Goal: Information Seeking & Learning: Check status

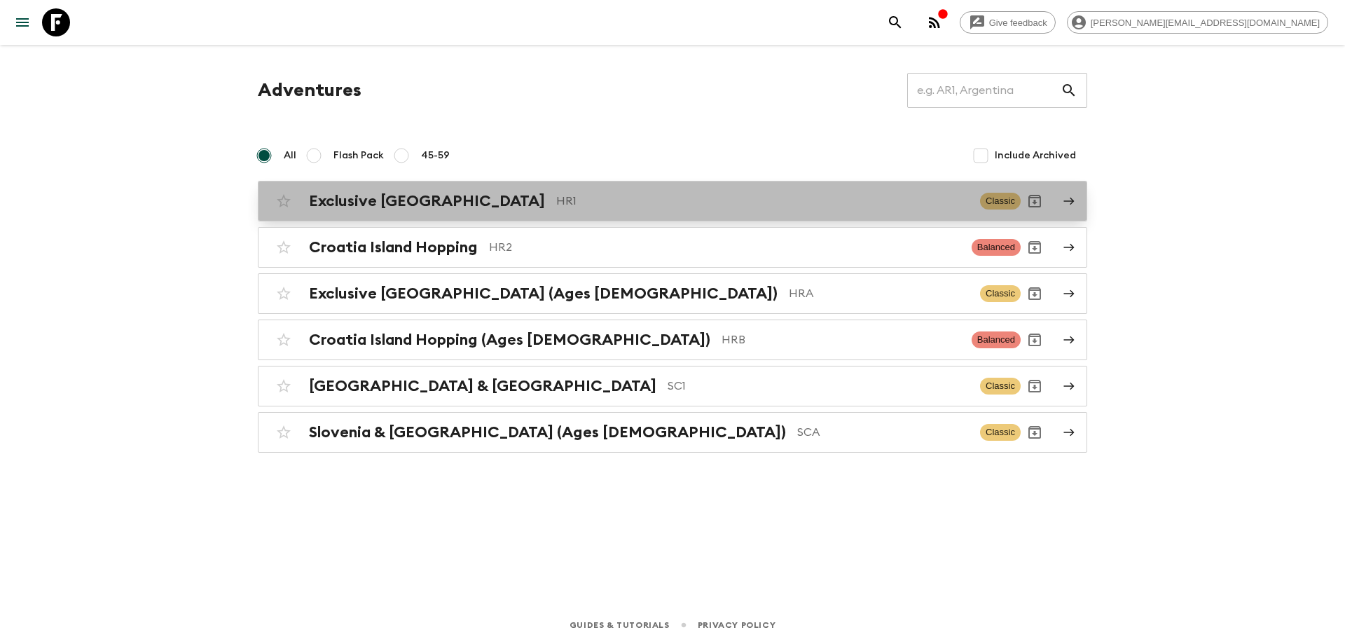
click at [439, 194] on div "Exclusive Croatia HR1" at bounding box center [639, 201] width 660 height 18
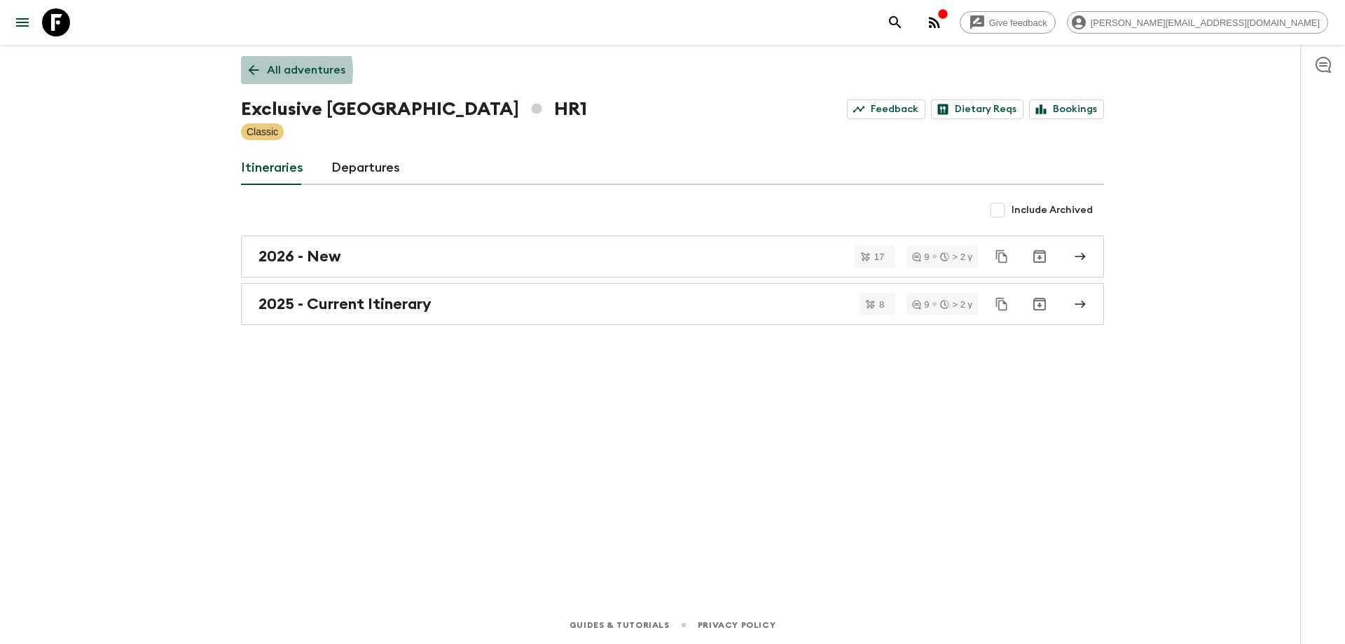
click at [273, 71] on p "All adventures" at bounding box center [306, 70] width 78 height 17
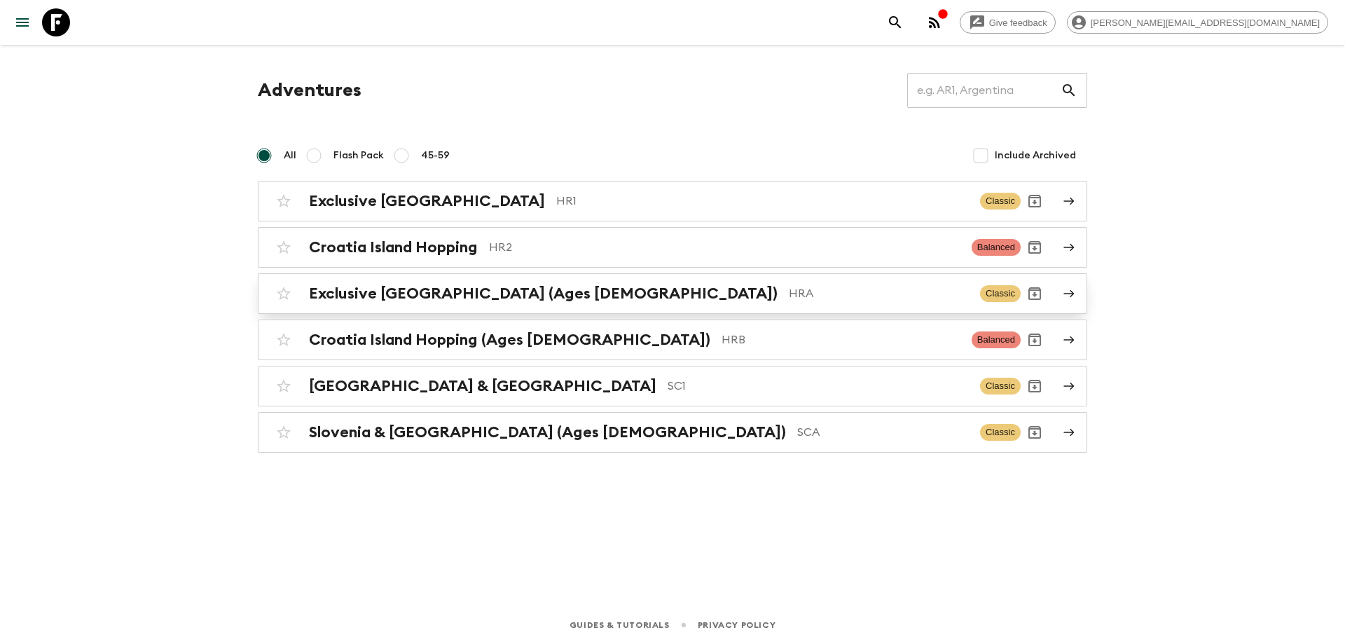
click at [530, 284] on div "Exclusive [GEOGRAPHIC_DATA] (Ages [DEMOGRAPHIC_DATA]) HRA Classic" at bounding box center [645, 294] width 751 height 28
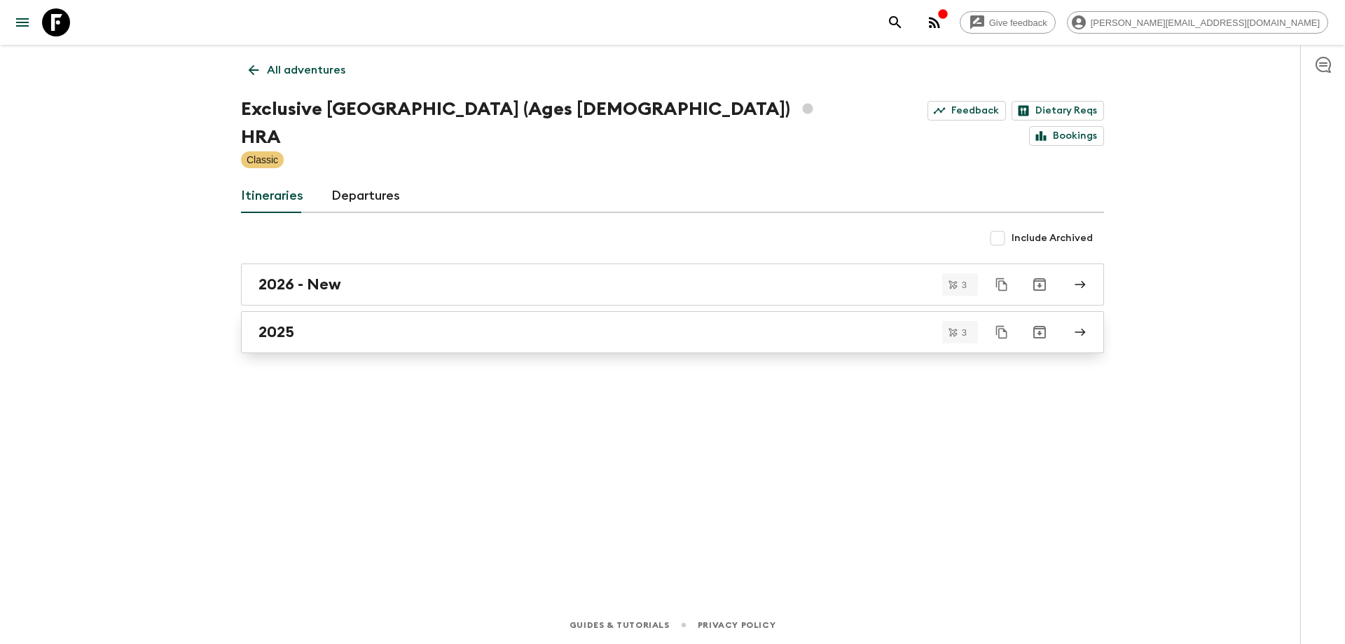
click at [427, 323] on div "2025" at bounding box center [659, 332] width 801 height 18
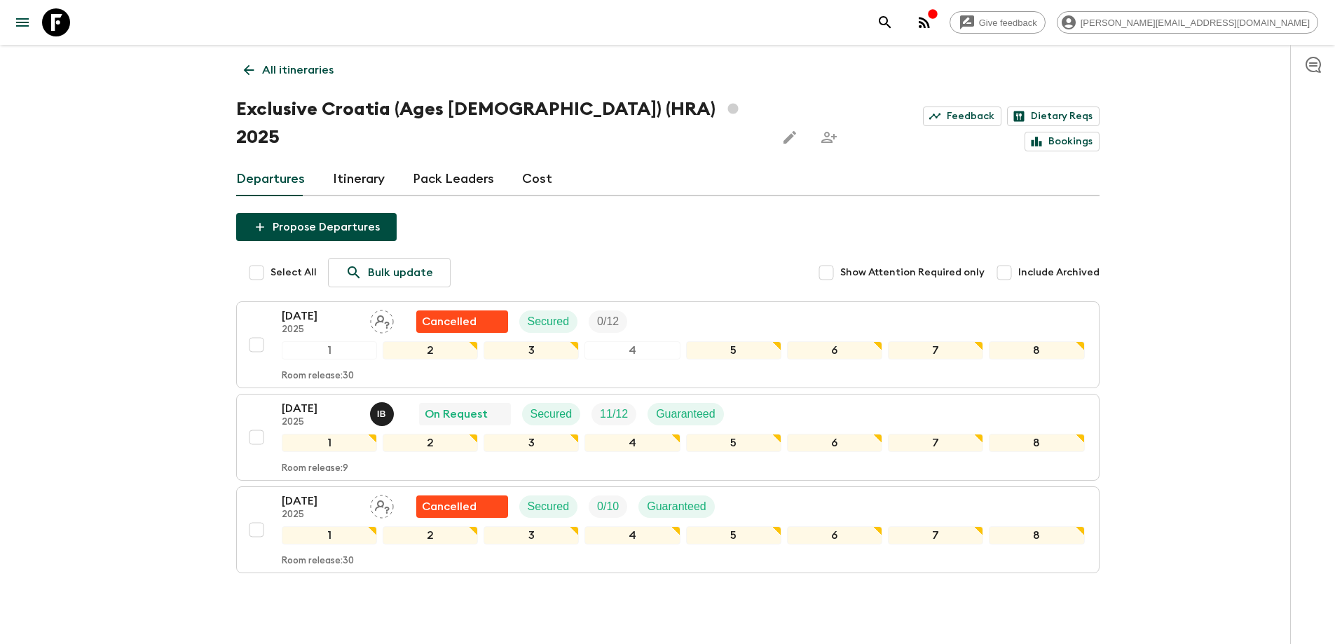
click at [29, 149] on div "Give feedback elvira.podic@outdoorcroatia.com All itineraries Exclusive Croatia…" at bounding box center [667, 350] width 1335 height 701
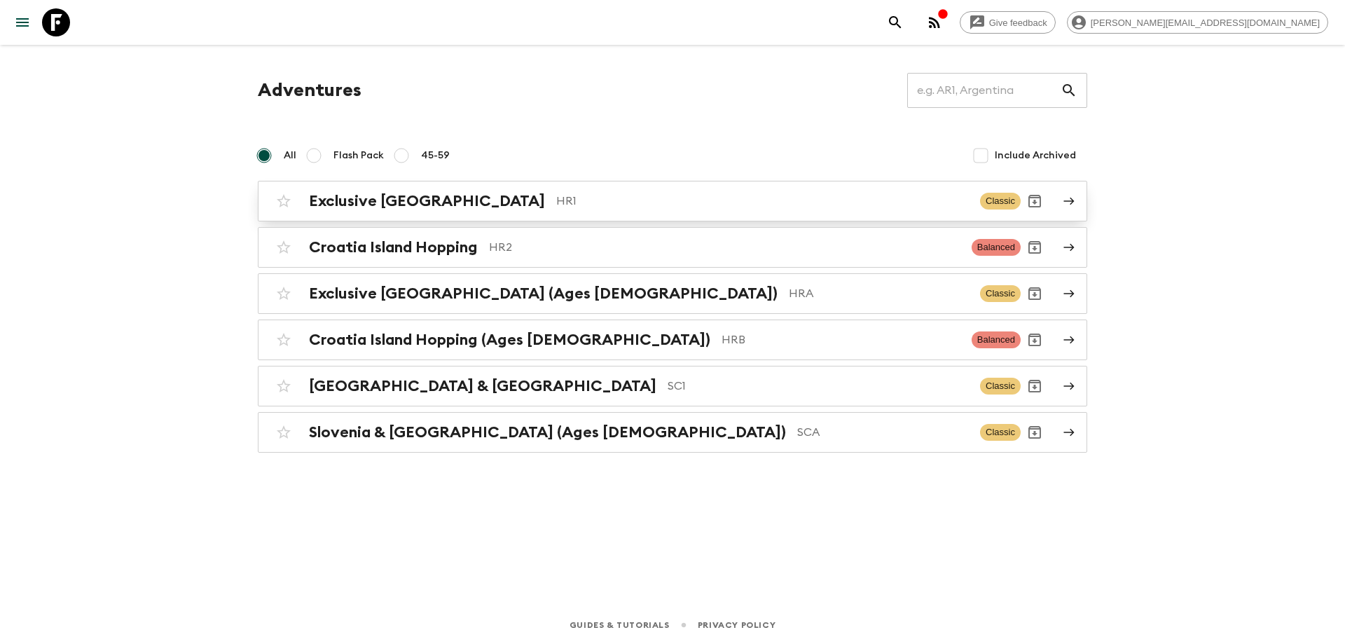
click at [433, 199] on h2 "Exclusive [GEOGRAPHIC_DATA]" at bounding box center [427, 201] width 236 height 18
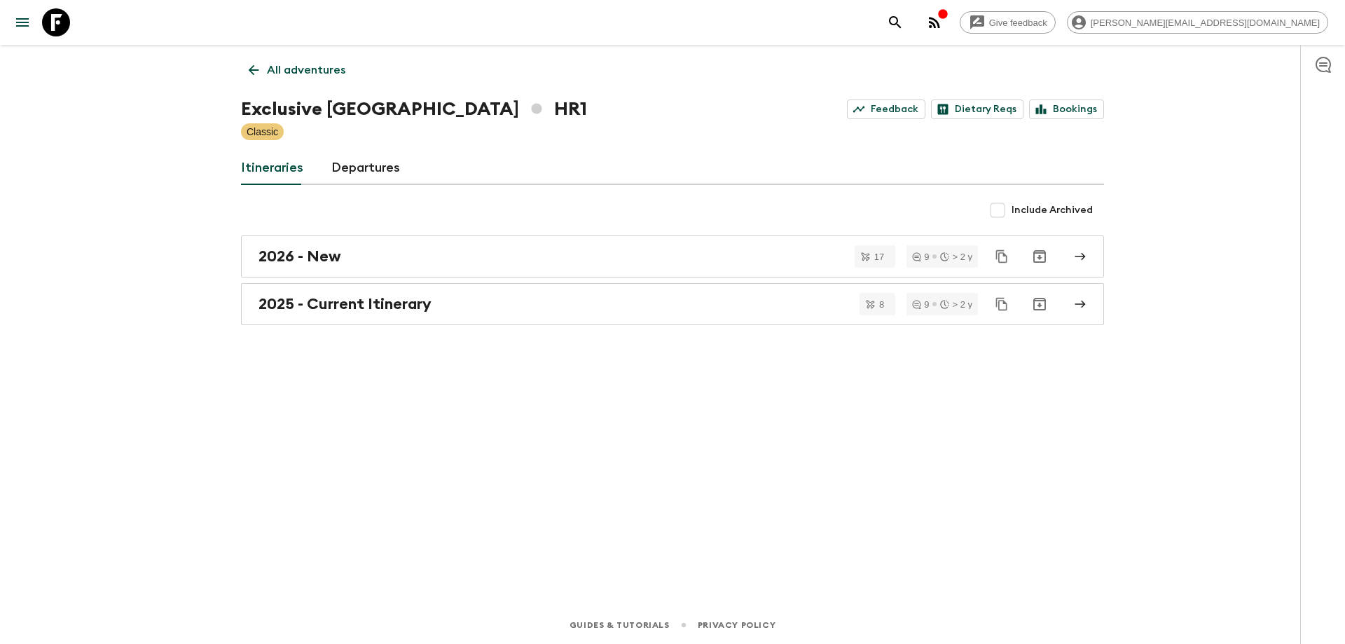
click at [406, 445] on div "All adventures Exclusive Croatia HR1 Feedback Dietary Reqs Bookings Classic Iti…" at bounding box center [672, 306] width 897 height 522
click at [436, 312] on div "2025 - Current Itinerary" at bounding box center [659, 304] width 801 height 18
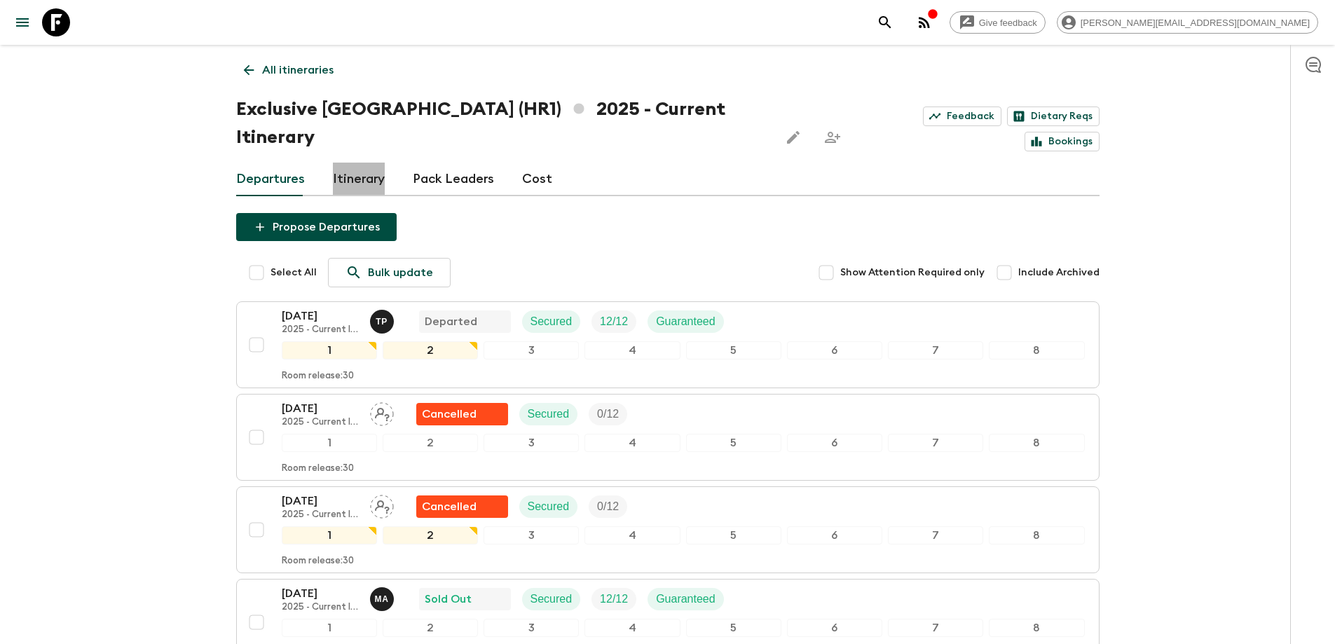
click at [348, 163] on link "Itinerary" at bounding box center [359, 180] width 52 height 34
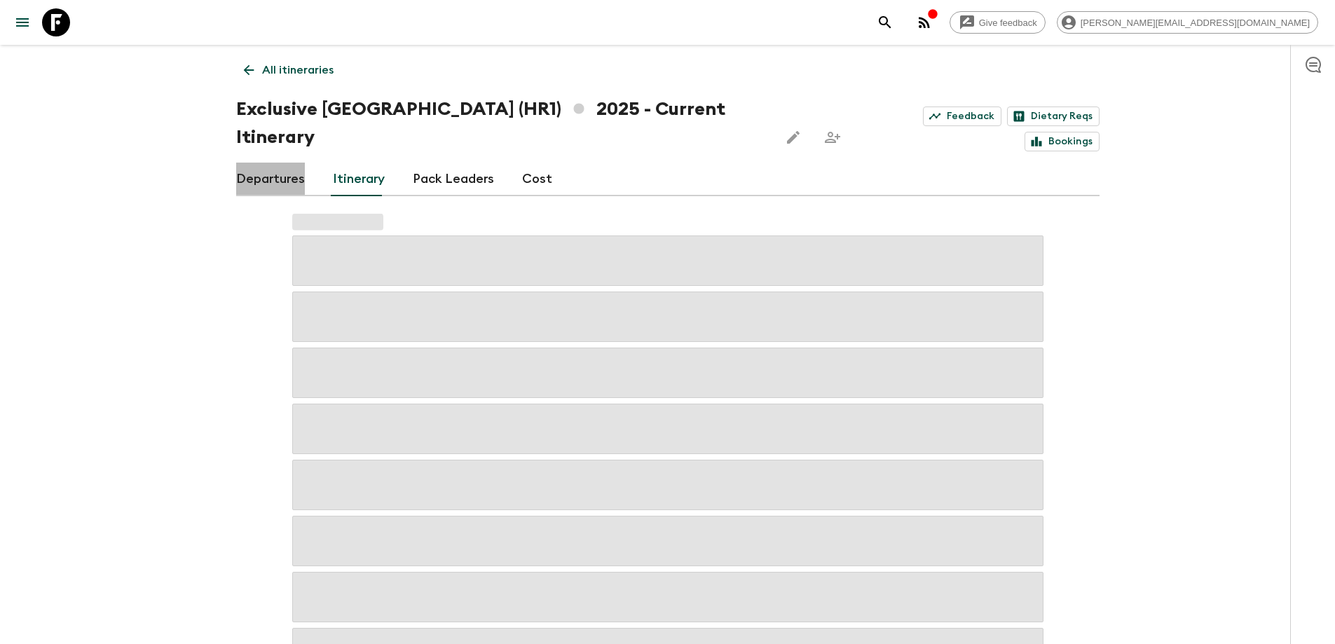
click at [295, 163] on link "Departures" at bounding box center [270, 180] width 69 height 34
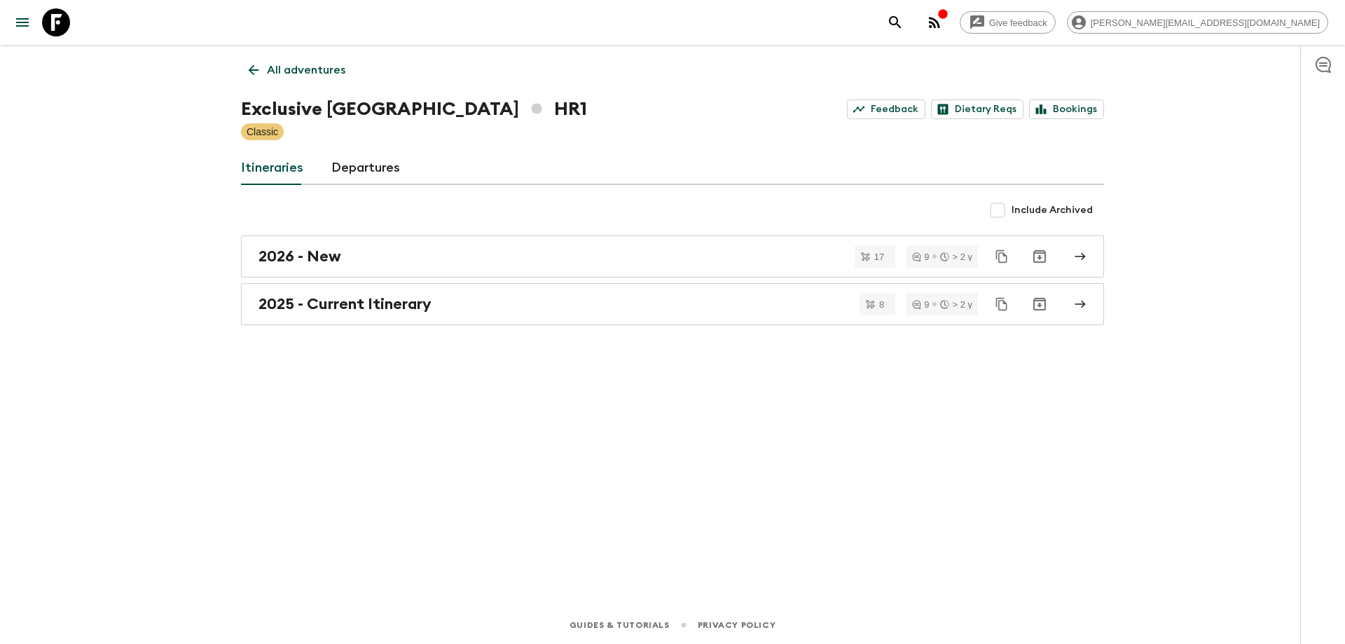
click at [280, 81] on link "All adventures" at bounding box center [297, 70] width 112 height 28
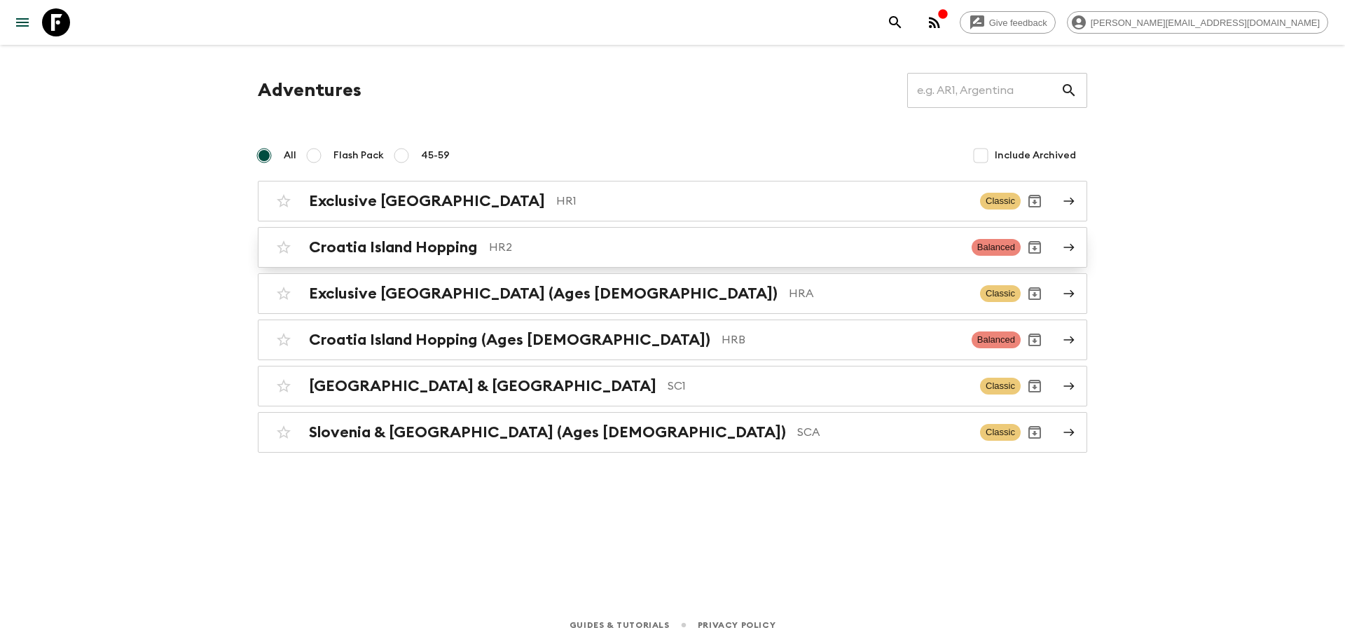
click at [483, 241] on div "Croatia Island Hopping HR2" at bounding box center [635, 247] width 652 height 18
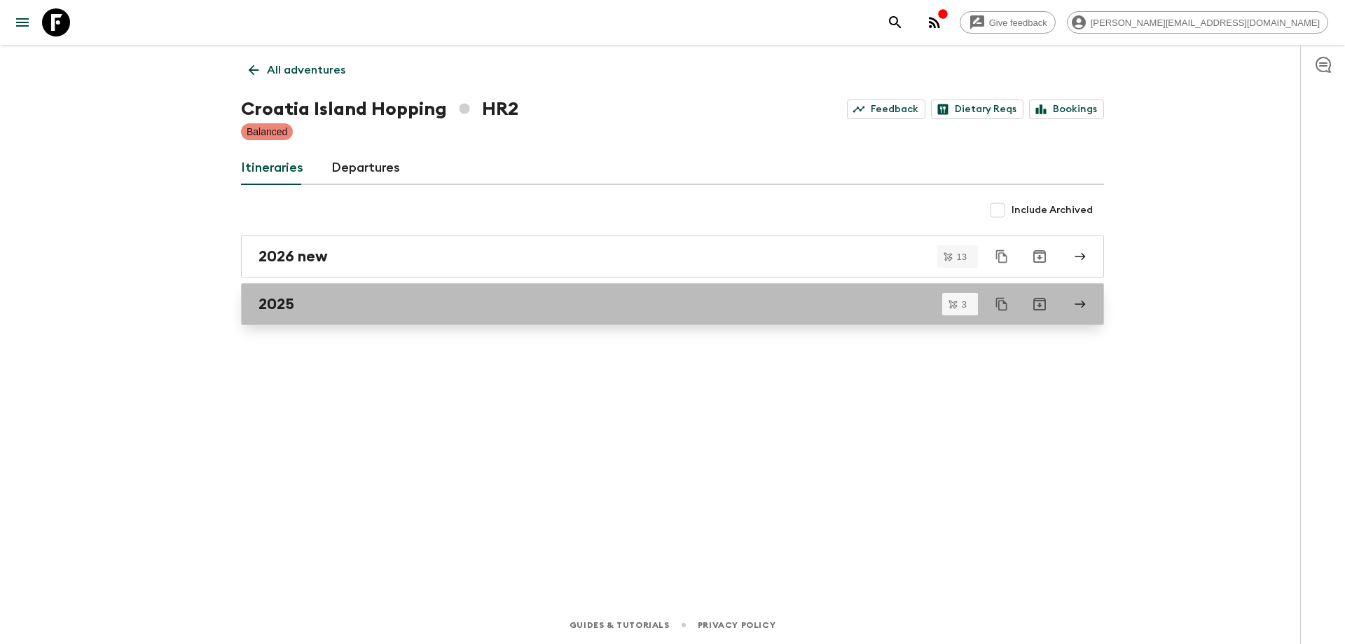
click at [420, 310] on div "2025" at bounding box center [659, 304] width 801 height 18
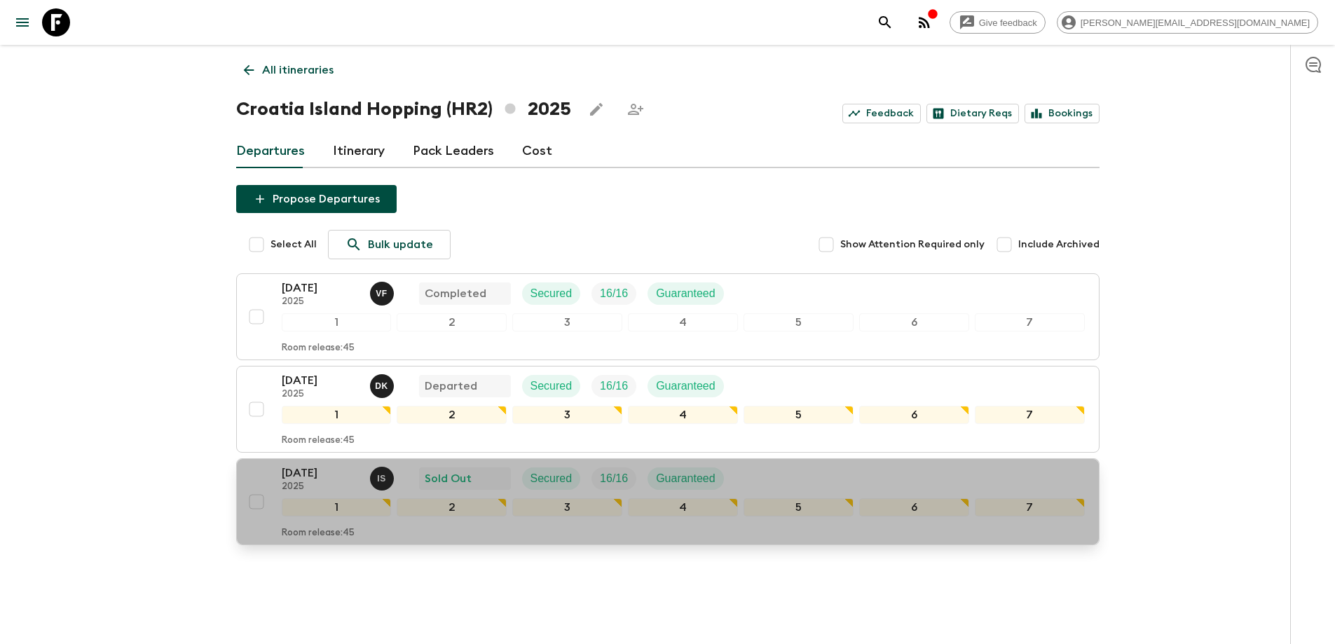
click at [892, 481] on div "14 Sep 2025 2025 I S Sold Out Secured 16 / 16 Guaranteed" at bounding box center [683, 478] width 803 height 28
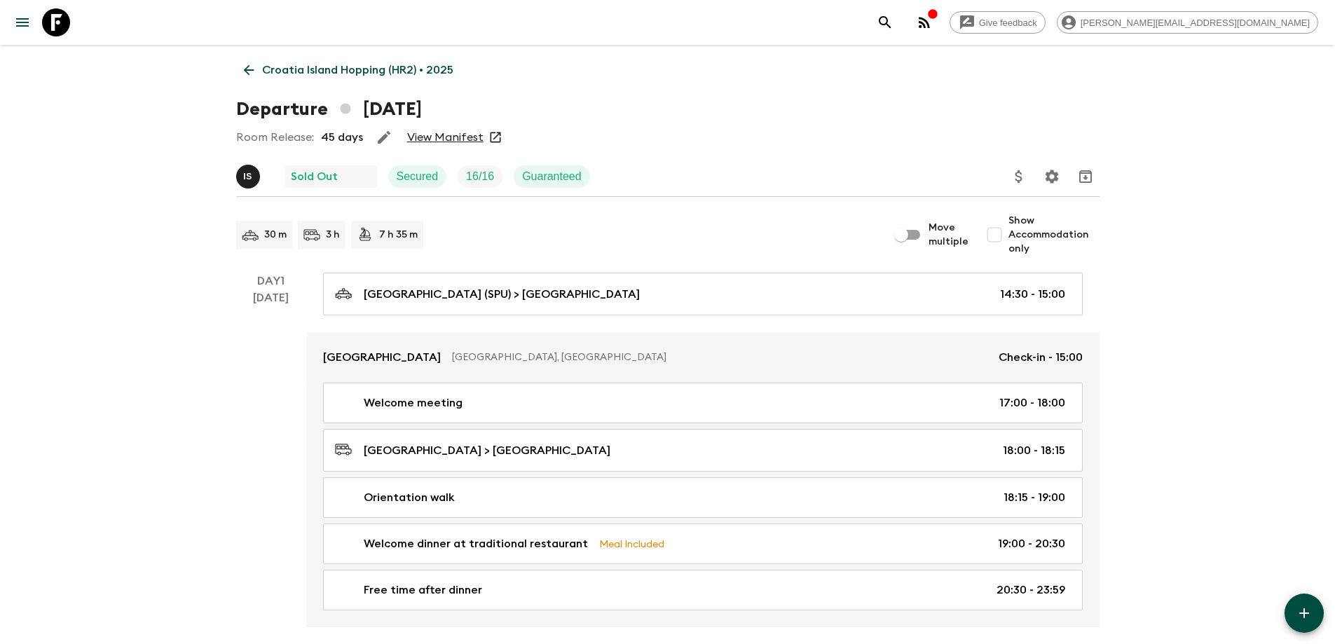
click at [428, 133] on link "View Manifest" at bounding box center [445, 137] width 76 height 14
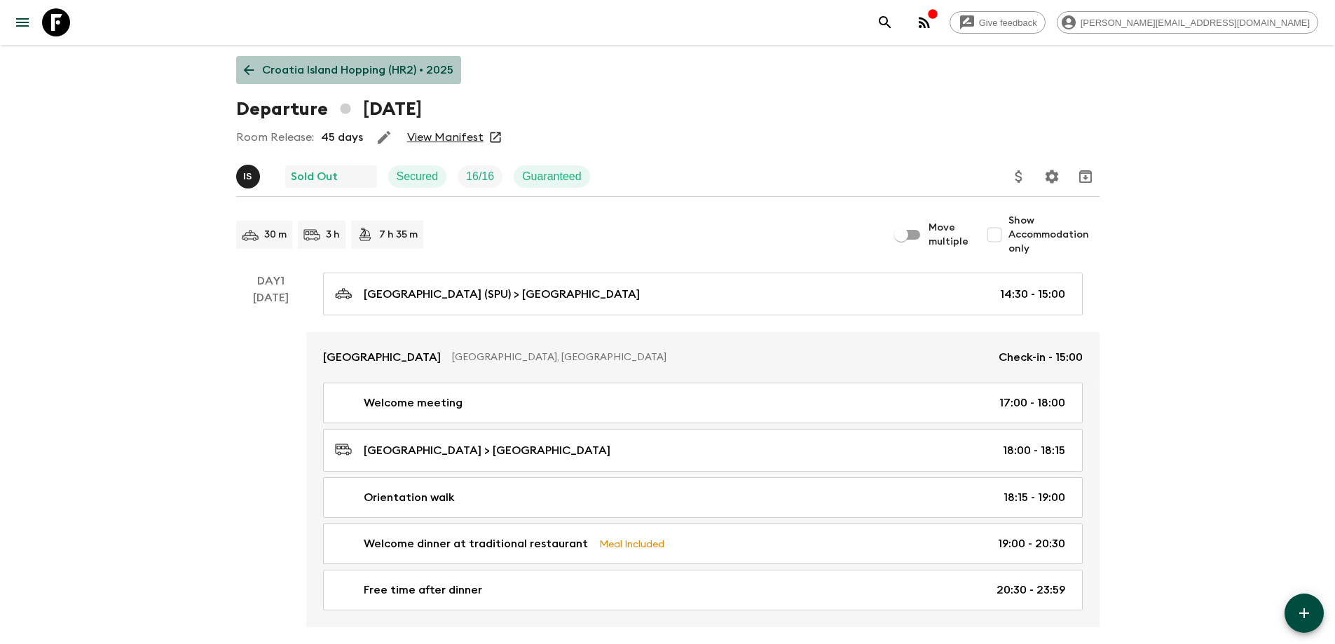
click at [359, 63] on p "Croatia Island Hopping (HR2) • 2025" at bounding box center [357, 70] width 191 height 17
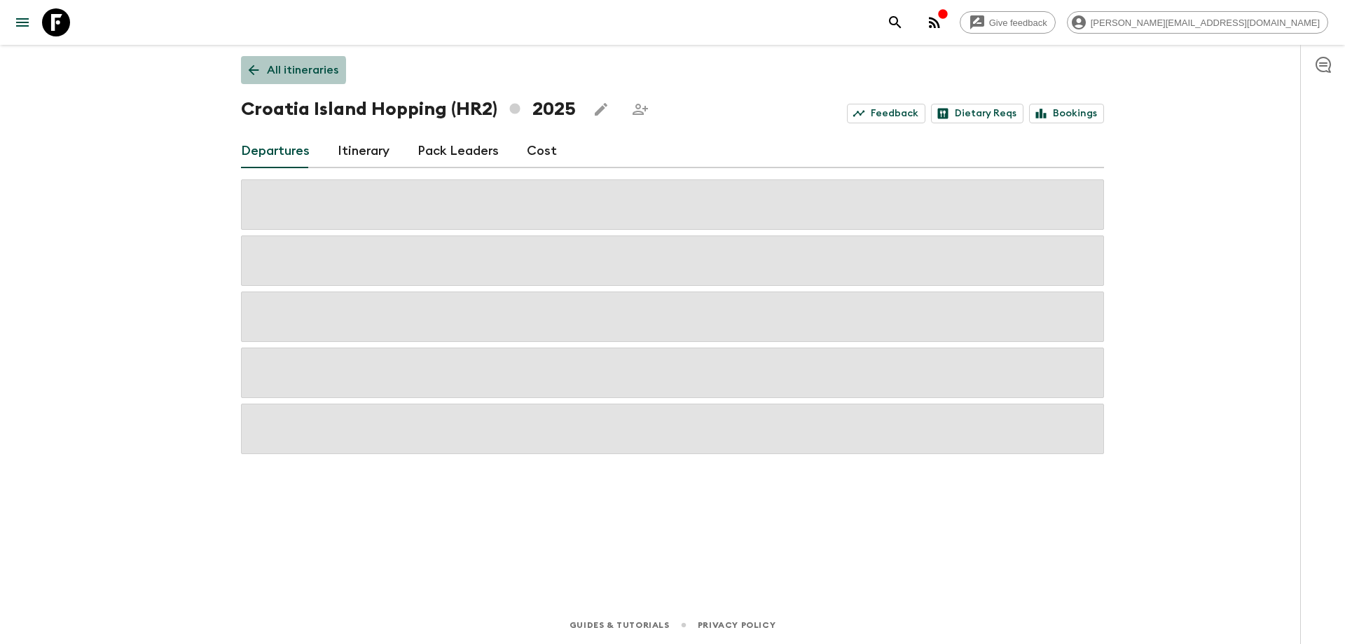
click at [268, 70] on p "All itineraries" at bounding box center [302, 70] width 71 height 17
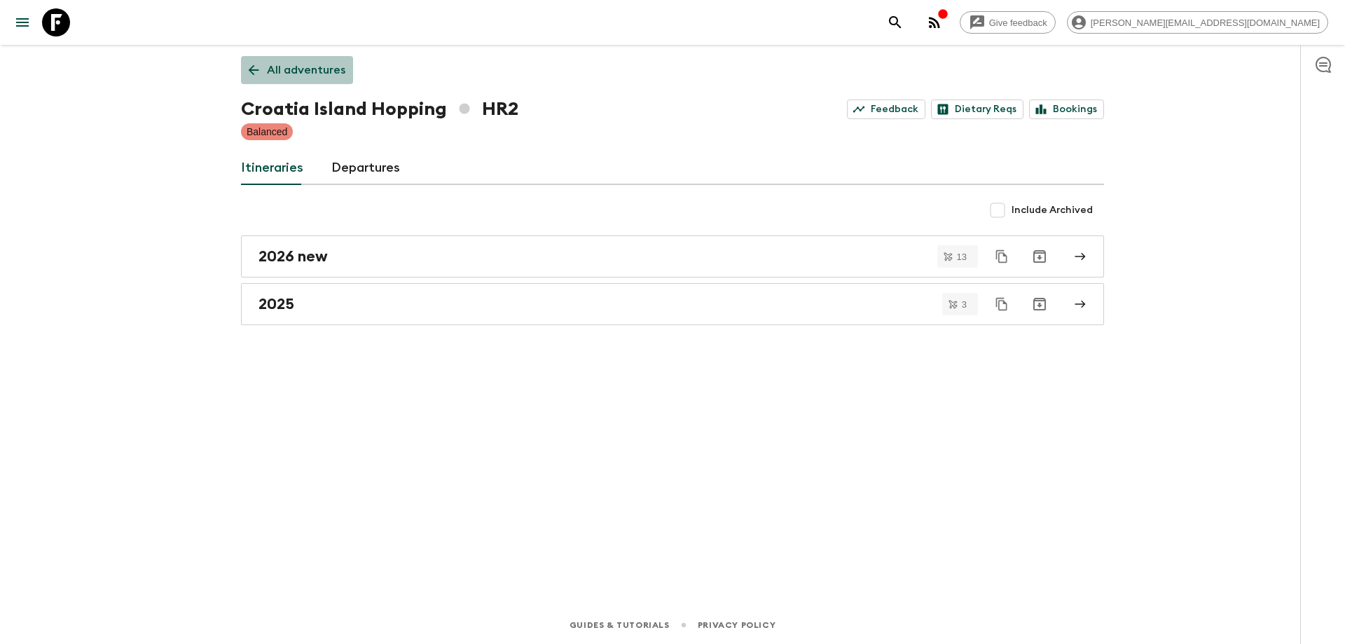
click at [301, 66] on p "All adventures" at bounding box center [306, 70] width 78 height 17
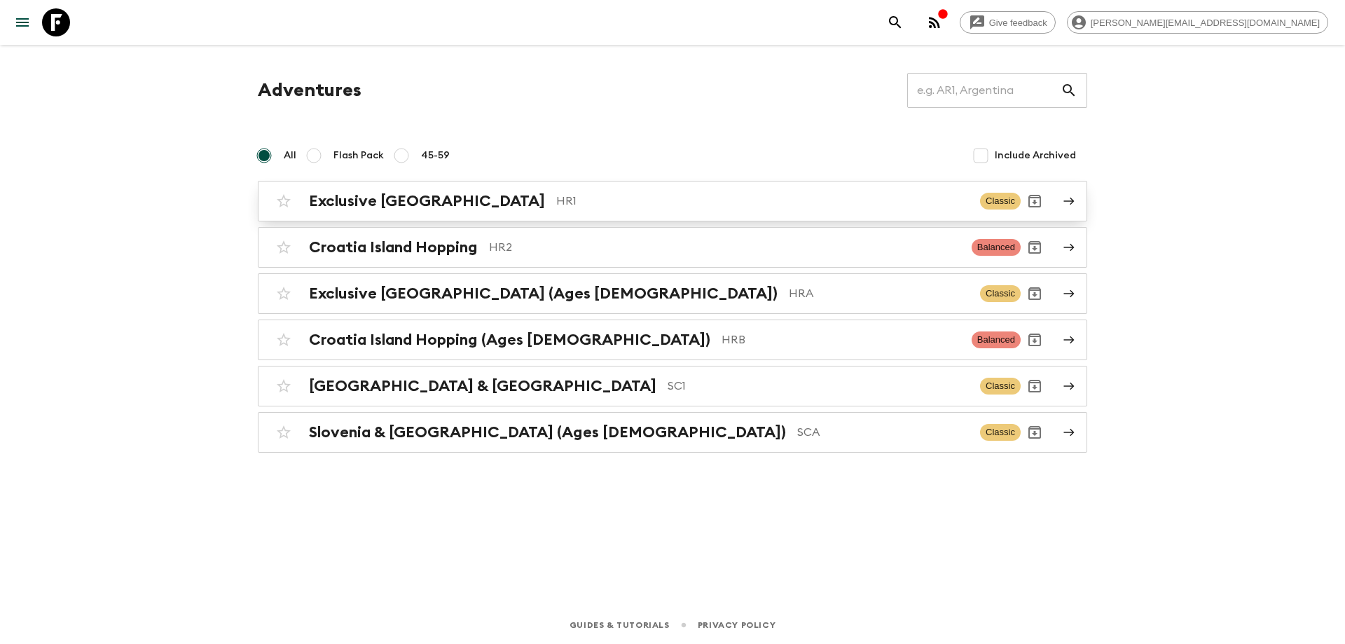
click at [556, 195] on p "HR1" at bounding box center [762, 201] width 413 height 17
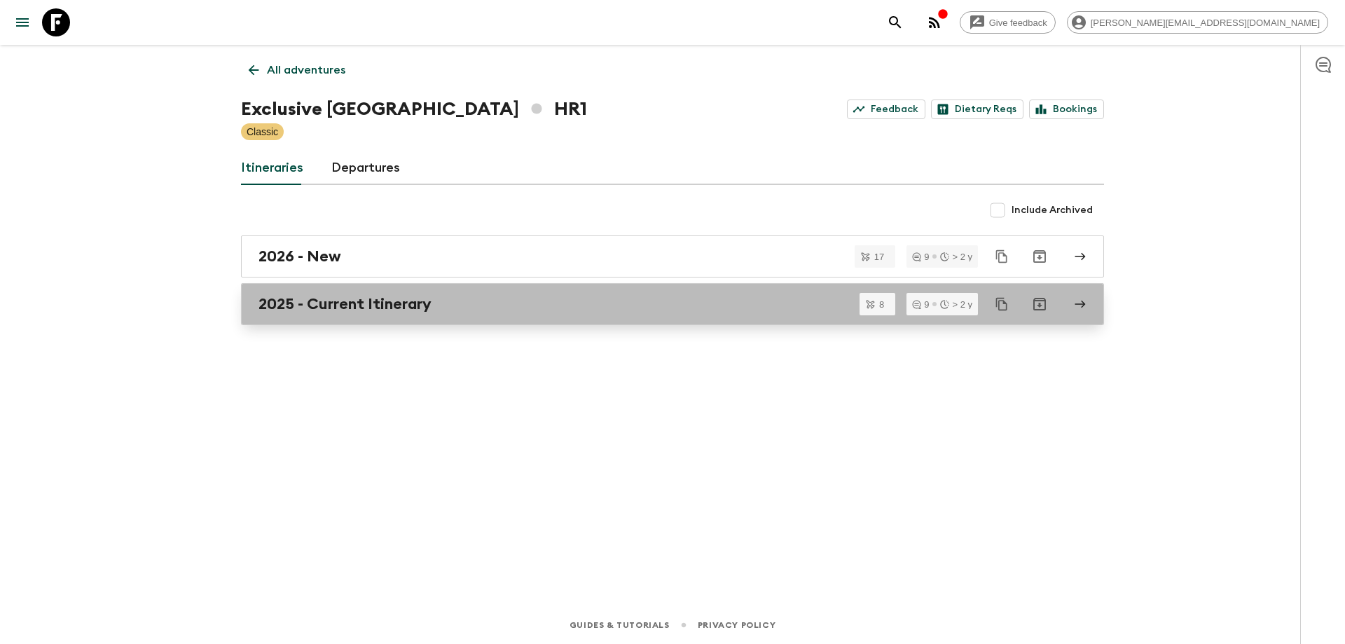
click at [443, 300] on div "2025 - Current Itinerary" at bounding box center [659, 304] width 801 height 18
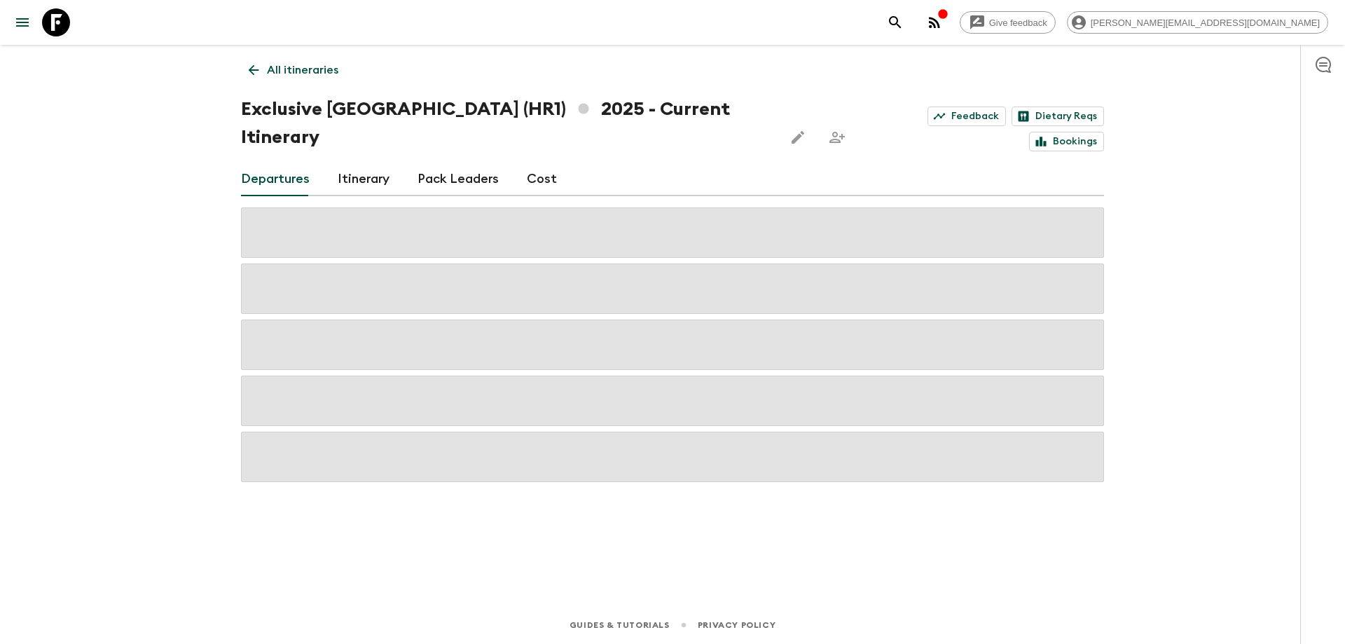
click at [297, 72] on p "All itineraries" at bounding box center [302, 70] width 71 height 17
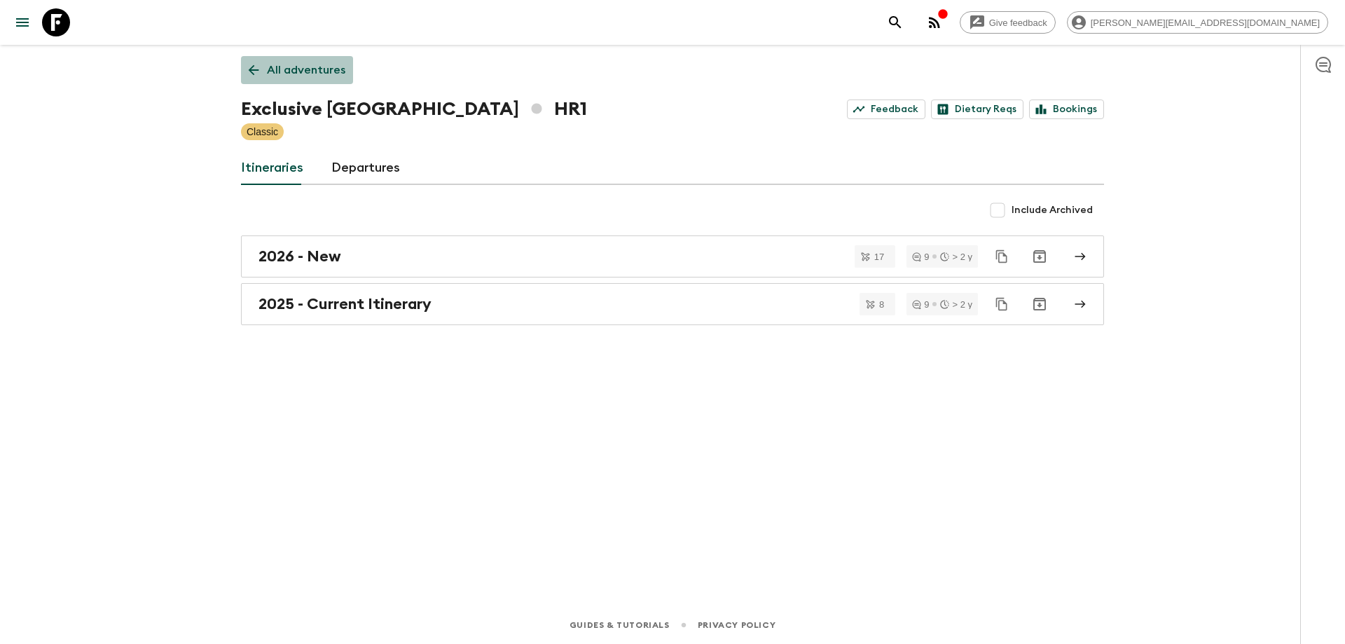
click at [298, 64] on p "All adventures" at bounding box center [306, 70] width 78 height 17
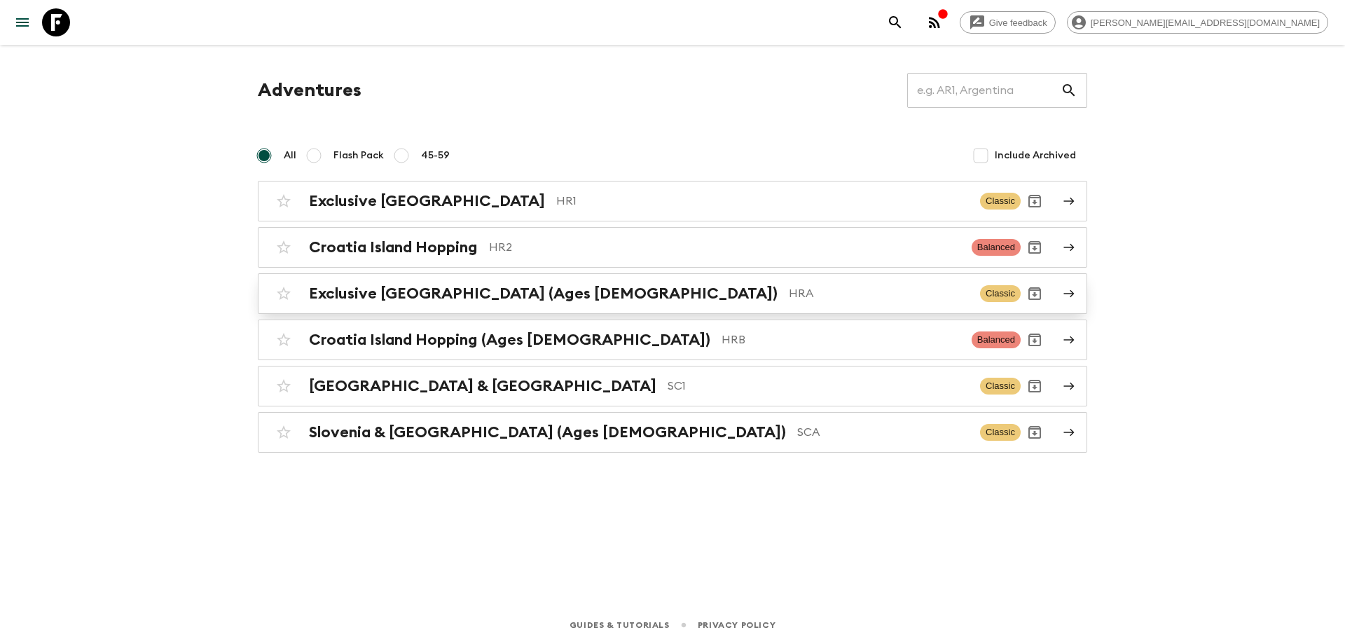
click at [789, 296] on p "HRA" at bounding box center [879, 293] width 180 height 17
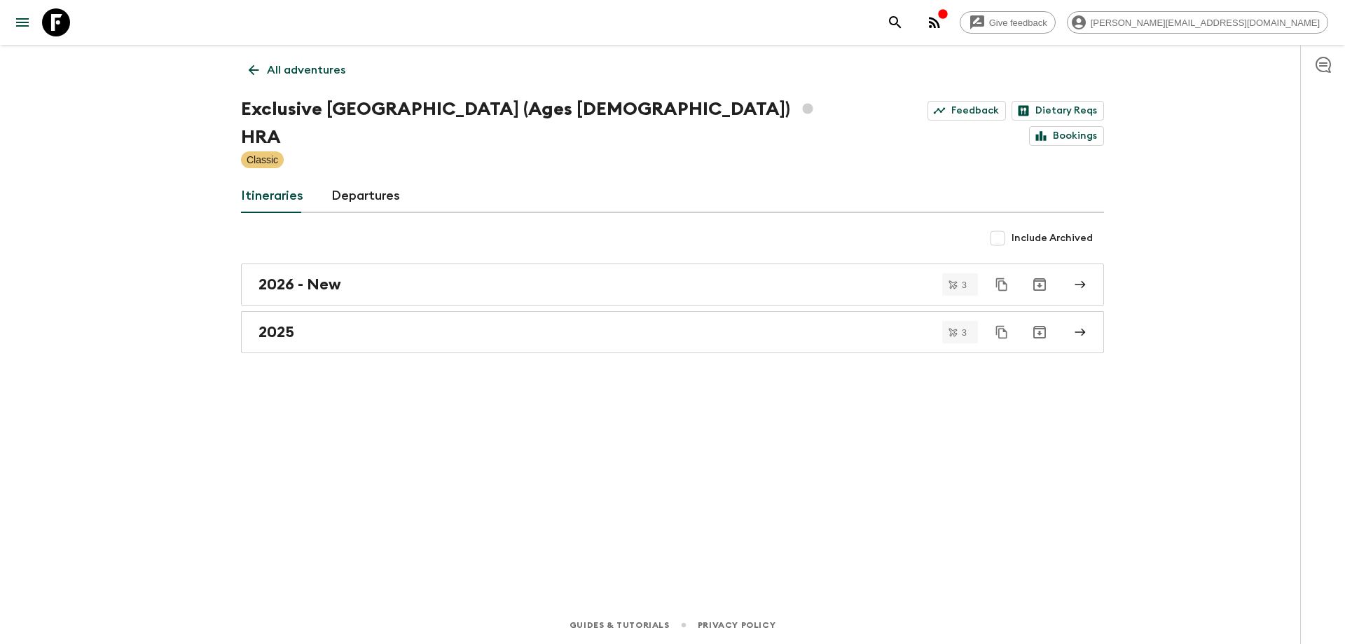
click at [318, 63] on p "All adventures" at bounding box center [306, 70] width 78 height 17
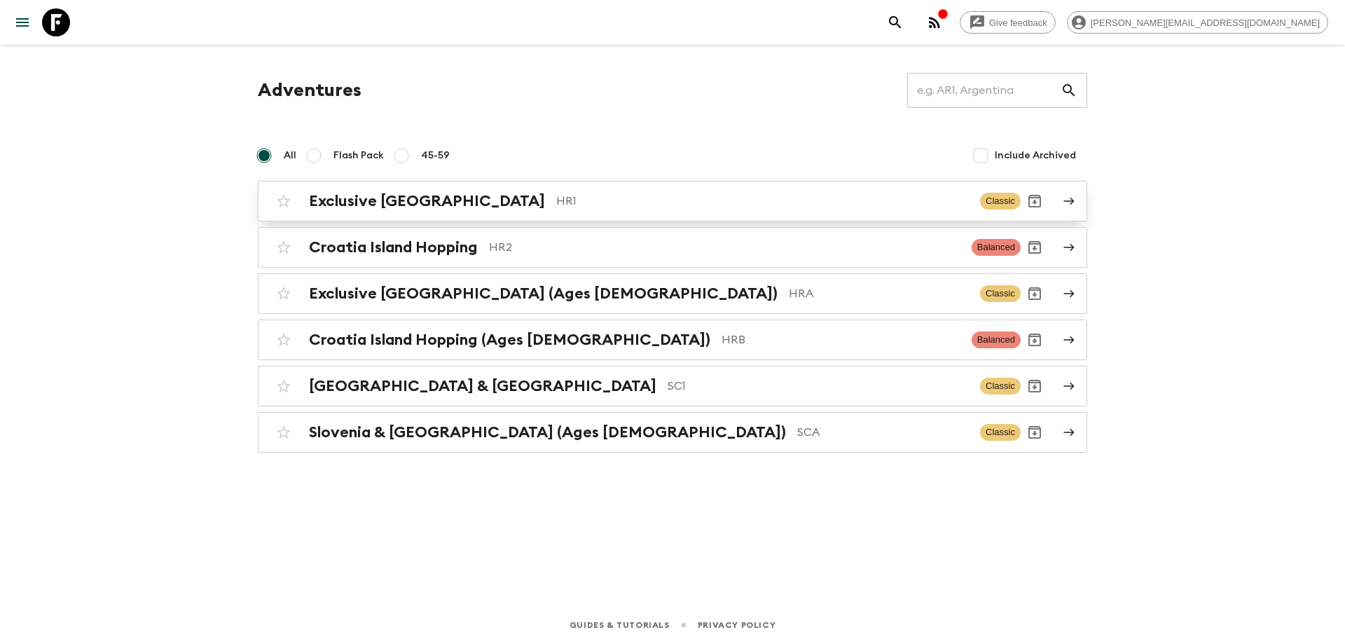
click at [562, 199] on p "HR1" at bounding box center [762, 201] width 413 height 17
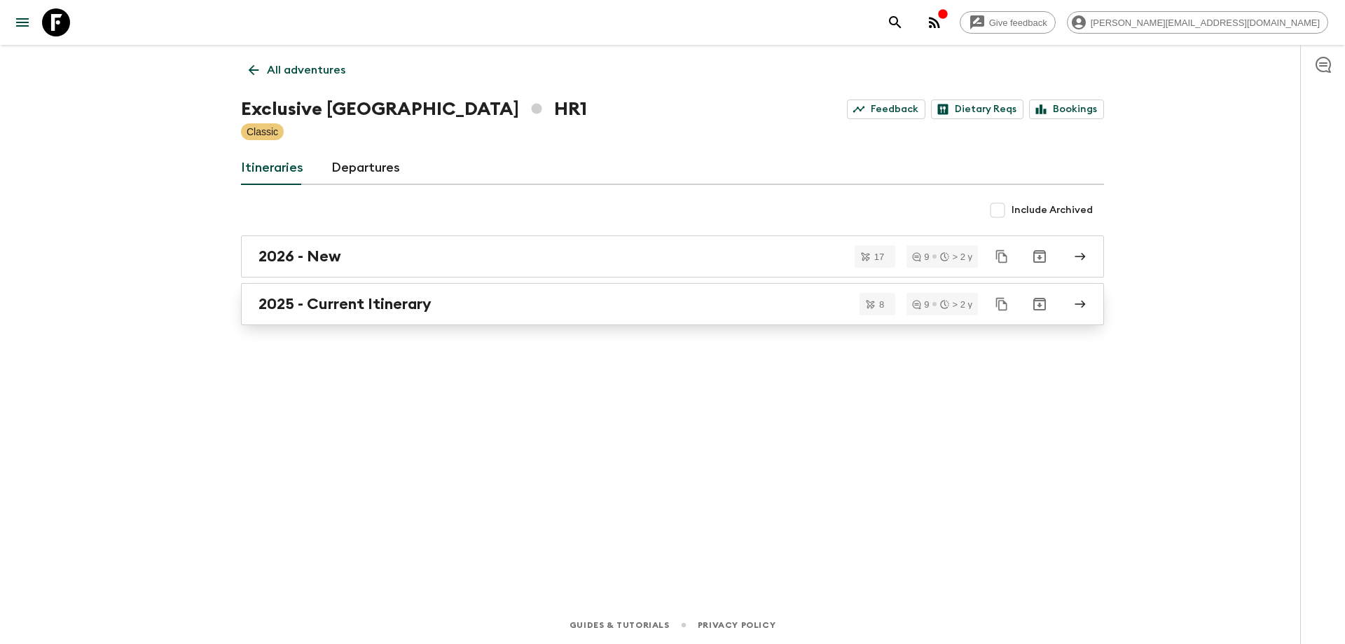
click at [515, 308] on div "2025 - Current Itinerary" at bounding box center [659, 304] width 801 height 18
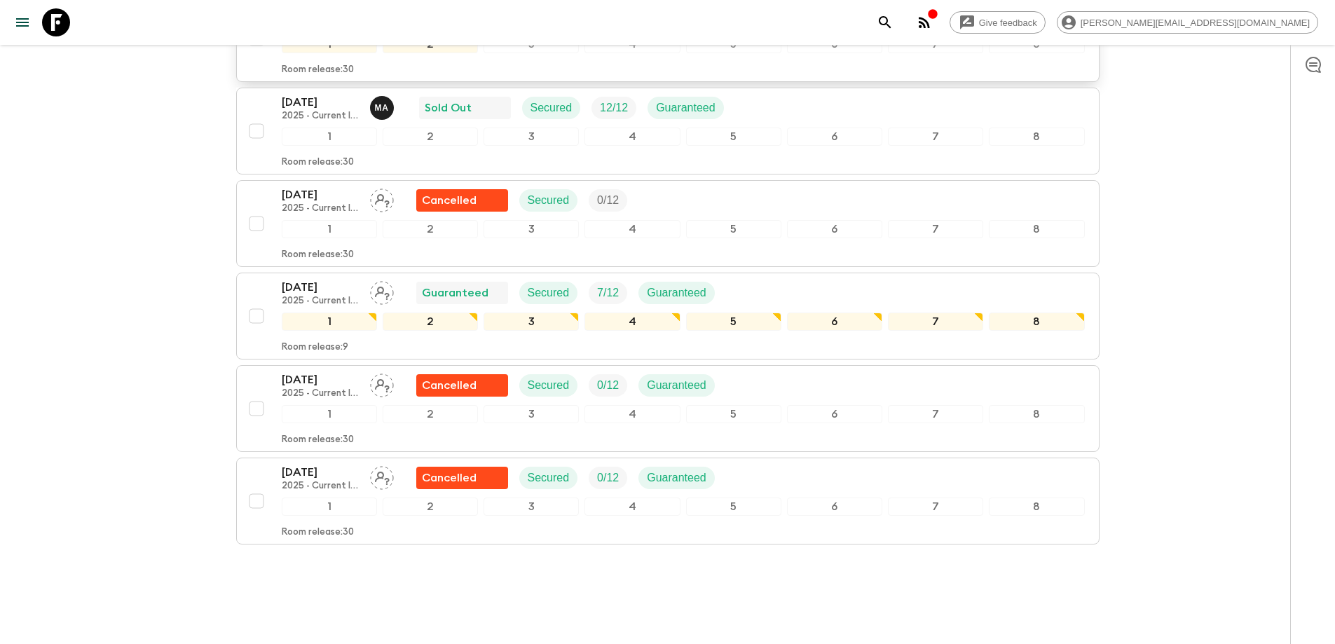
scroll to position [281, 0]
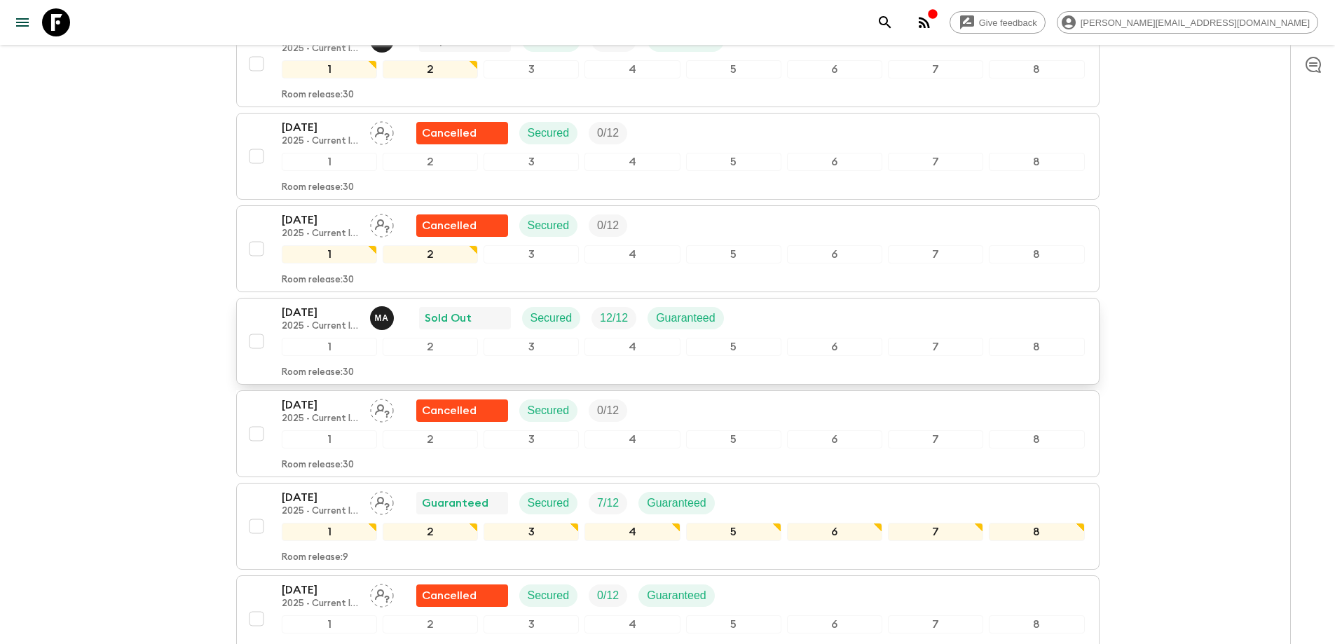
click at [773, 304] on div "21 Sep 2025 2025 - Current Itinerary M A Sold Out Secured 12 / 12 Guaranteed" at bounding box center [683, 318] width 803 height 28
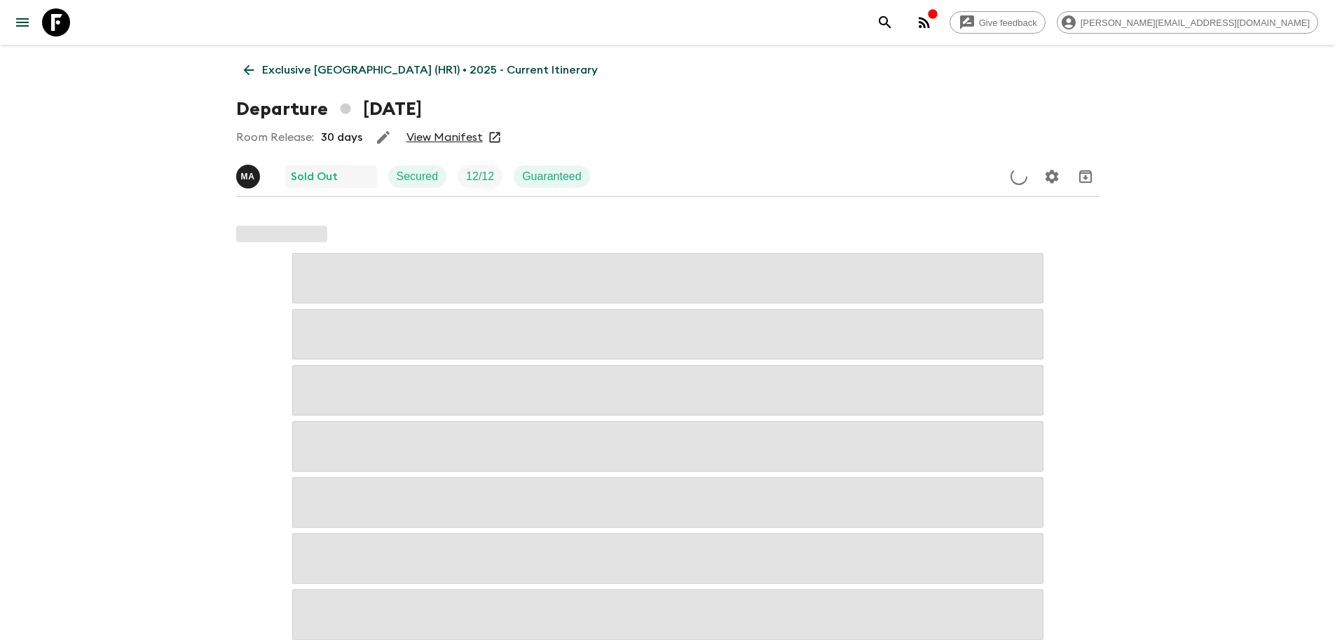
click at [415, 141] on link "View Manifest" at bounding box center [444, 137] width 76 height 14
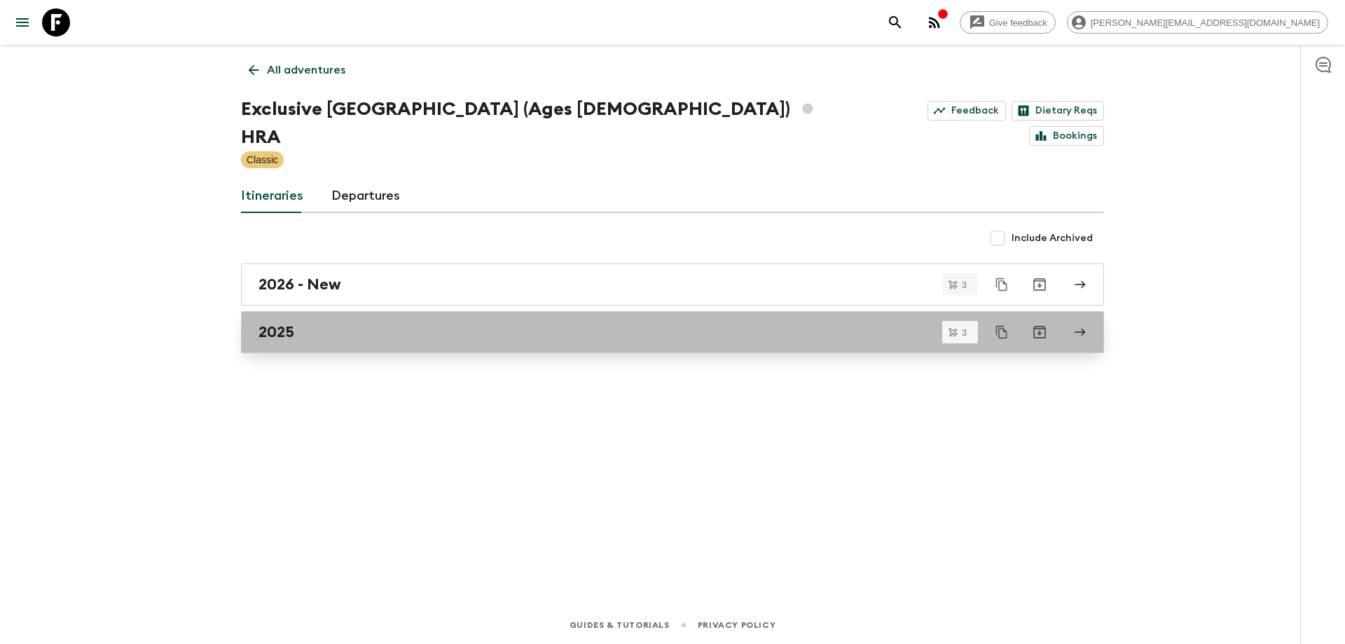
click at [655, 322] on link "2025" at bounding box center [672, 332] width 863 height 42
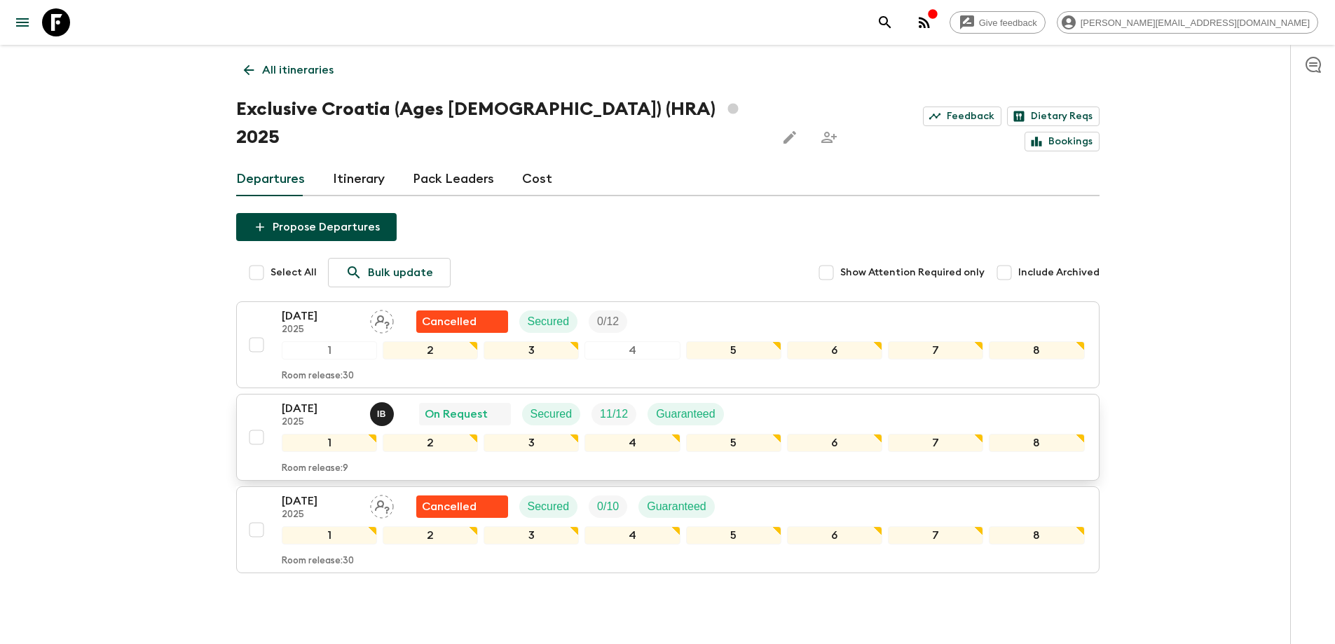
click at [823, 400] on div "[DATE] 2025 I B On Request Secured 11 / 12 Guaranteed" at bounding box center [683, 414] width 803 height 28
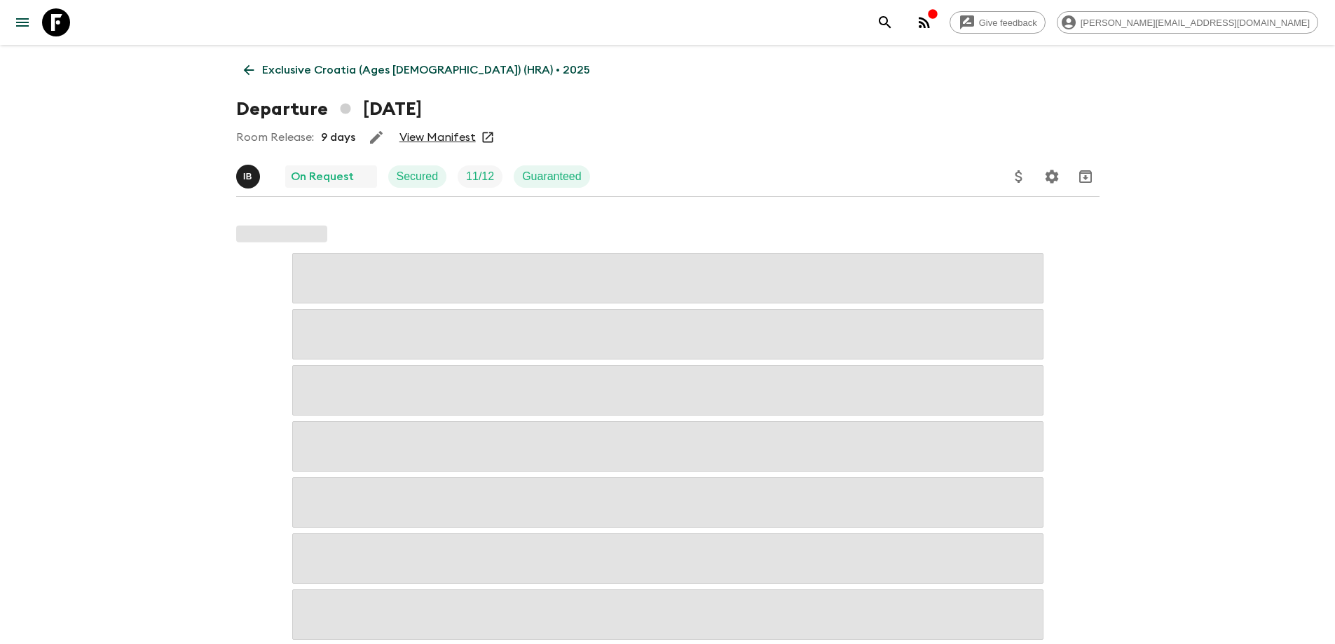
click at [425, 139] on link "View Manifest" at bounding box center [437, 137] width 76 height 14
